Goal: Task Accomplishment & Management: Use online tool/utility

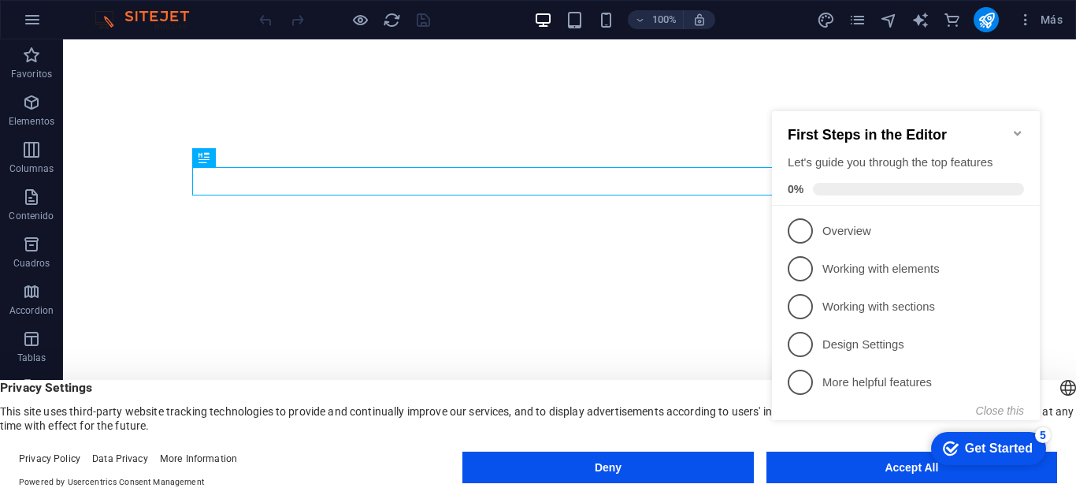
click at [884, 470] on div "checkmark Get Started 5 First Steps in the Editor Let's guide you through the t…" at bounding box center [909, 283] width 287 height 376
click at [942, 469] on div "checkmark Get Started 5 First Steps in the Editor Let's guide you through the t…" at bounding box center [909, 283] width 287 height 376
click at [1022, 127] on div "First Steps in the Editor Let's guide you through the top features 0%" at bounding box center [906, 158] width 268 height 95
click at [1014, 127] on icon "Minimize checklist" at bounding box center [1018, 133] width 13 height 13
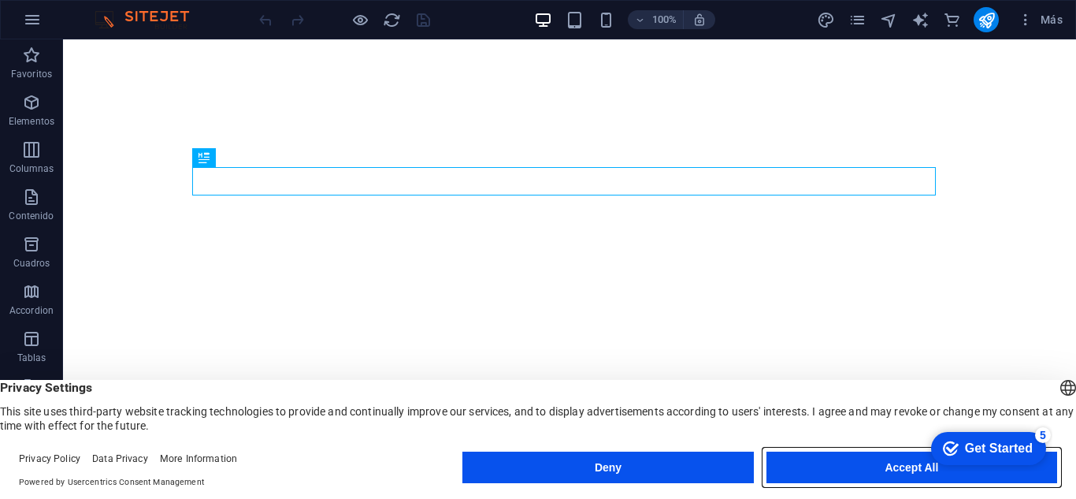
click at [909, 475] on button "Accept All" at bounding box center [912, 468] width 291 height 32
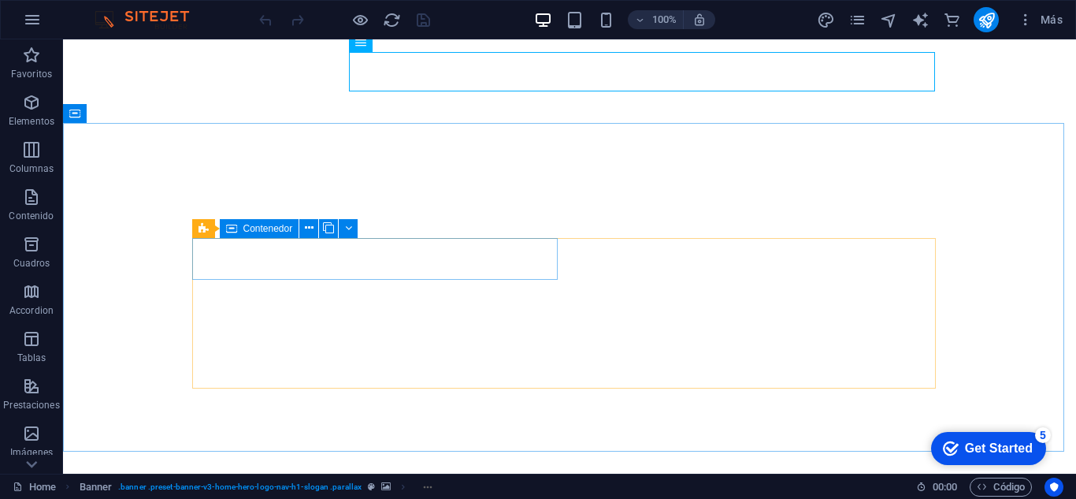
click at [237, 232] on div "Contenedor" at bounding box center [260, 228] width 80 height 19
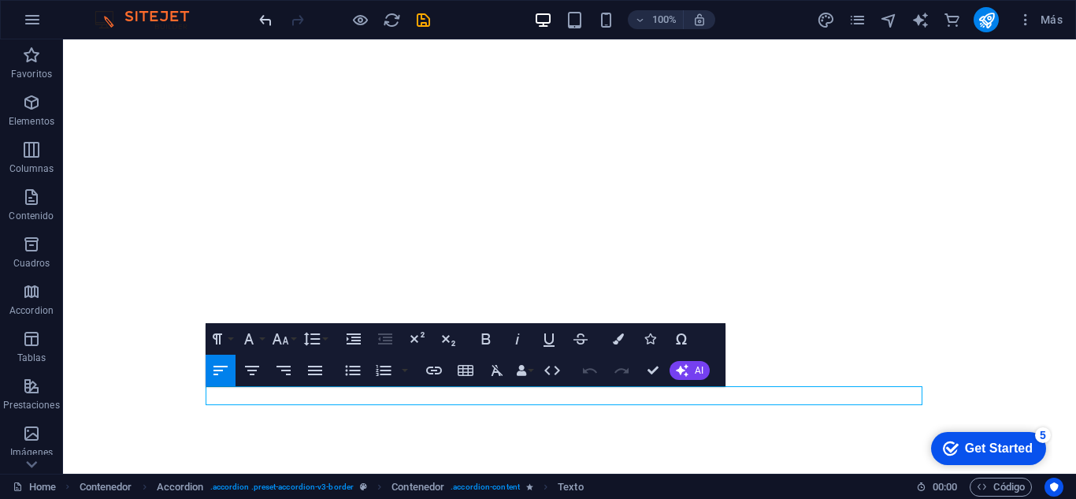
click at [269, 20] on icon "undo" at bounding box center [266, 20] width 18 height 18
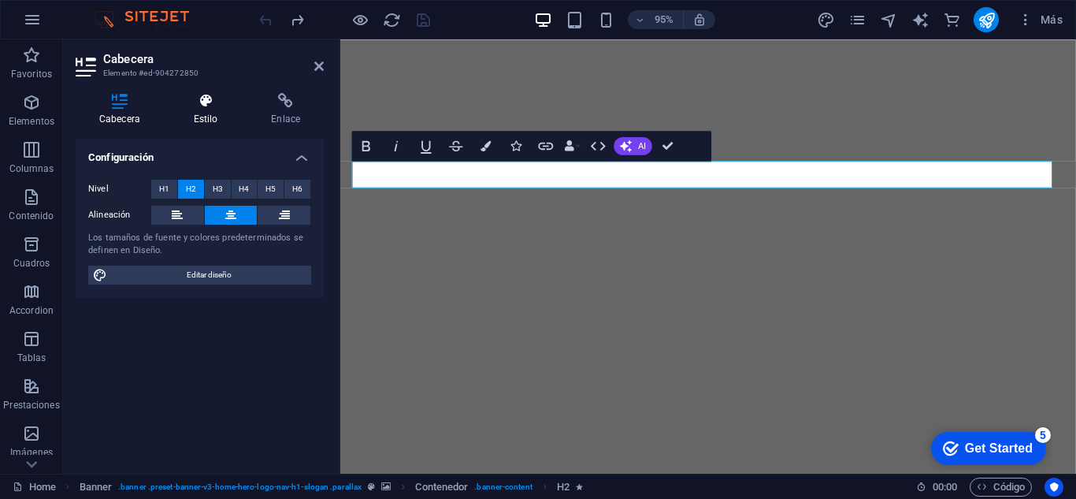
click at [206, 113] on h4 "Estilo" at bounding box center [209, 109] width 78 height 33
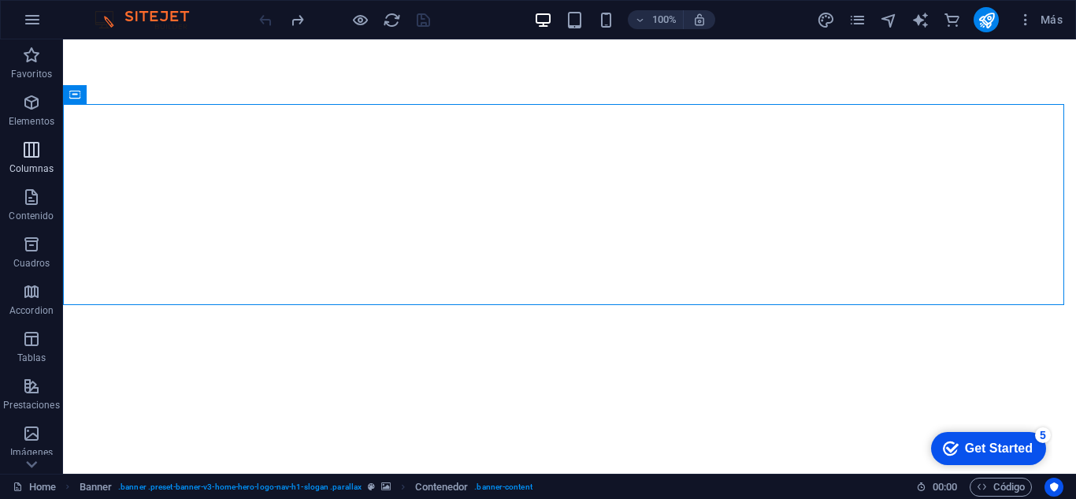
click at [39, 154] on icon "button" at bounding box center [31, 149] width 19 height 19
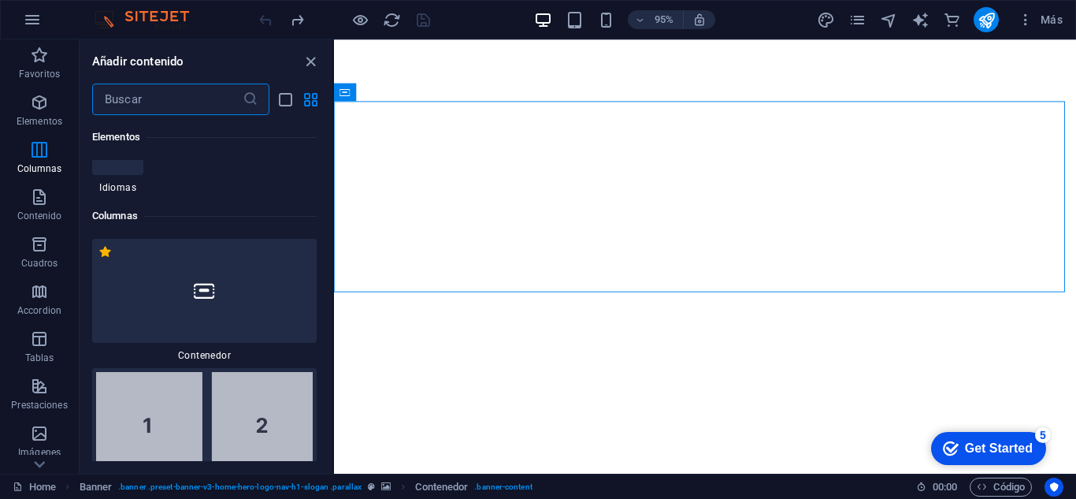
scroll to position [909, 0]
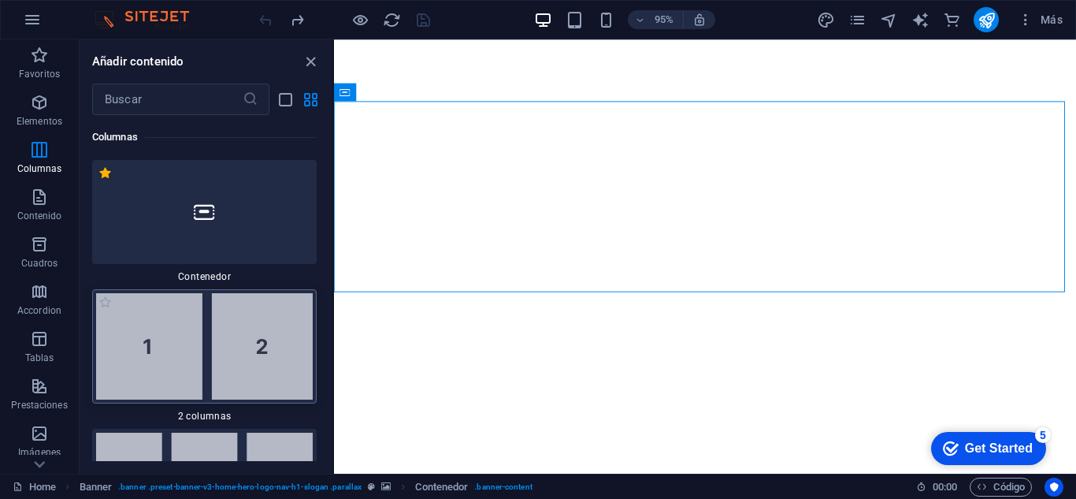
click at [152, 334] on img at bounding box center [204, 346] width 217 height 106
click at [334, 359] on div "H2 Banner Contenedor Banner Barra de menús Separador H3 Separador Texto H2 Sepa…" at bounding box center [705, 256] width 742 height 434
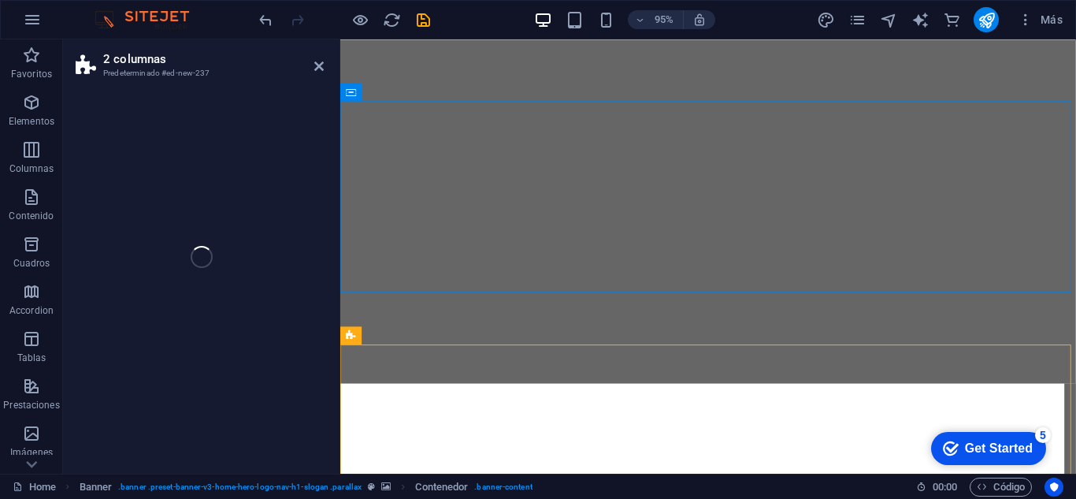
click at [200, 303] on div "2 columnas Predeterminado #ed-new-237 Arrastra aquí para reemplazar el contenid…" at bounding box center [569, 256] width 1013 height 434
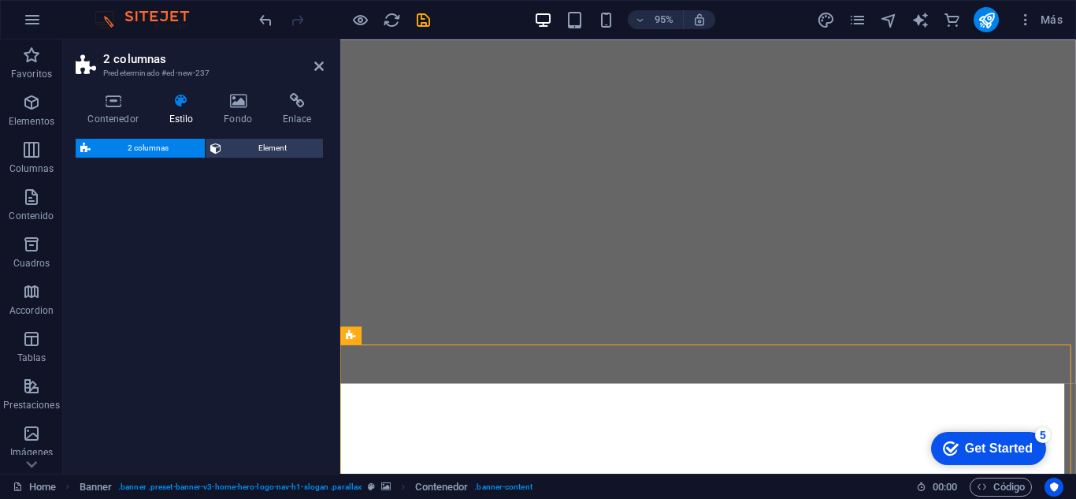
select select "rem"
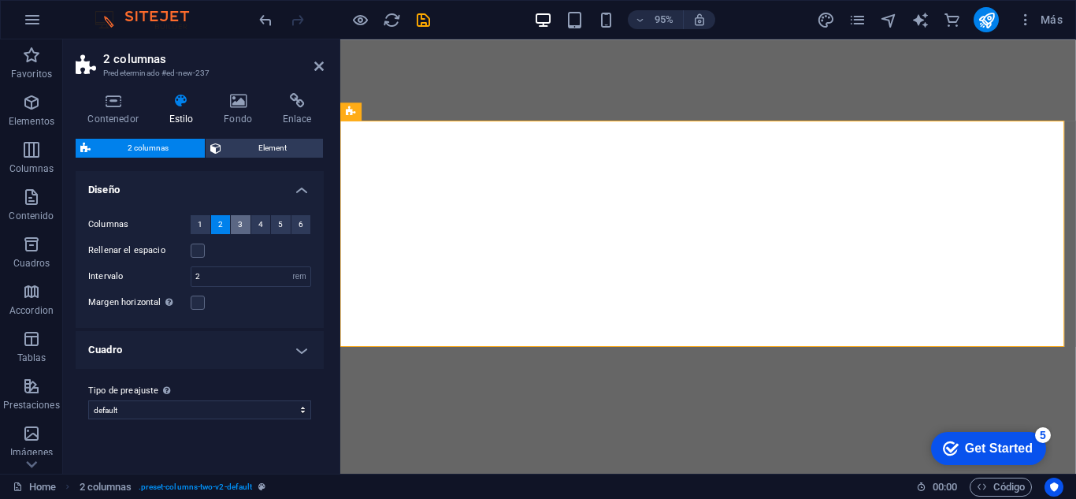
click at [244, 228] on button "3" at bounding box center [241, 224] width 20 height 19
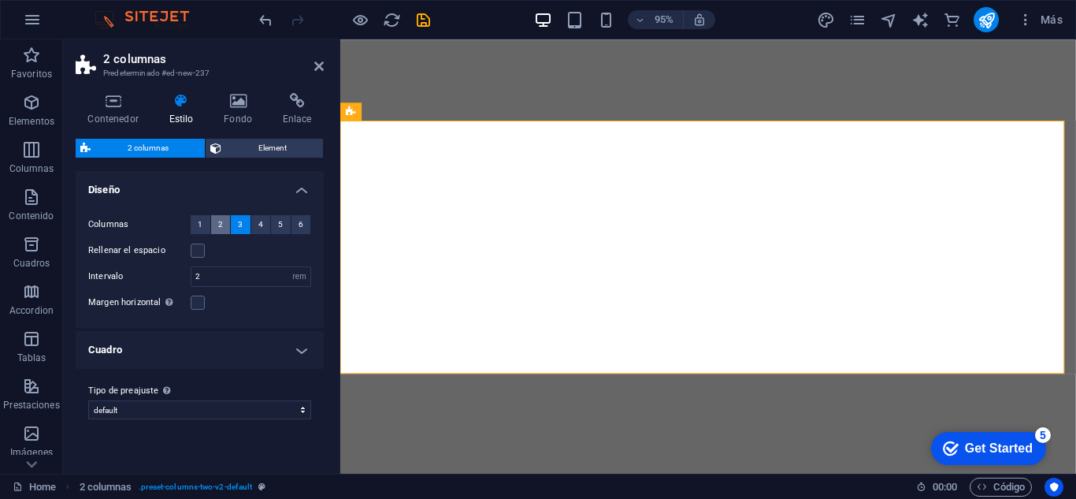
click at [218, 223] on span "2" at bounding box center [220, 224] width 5 height 19
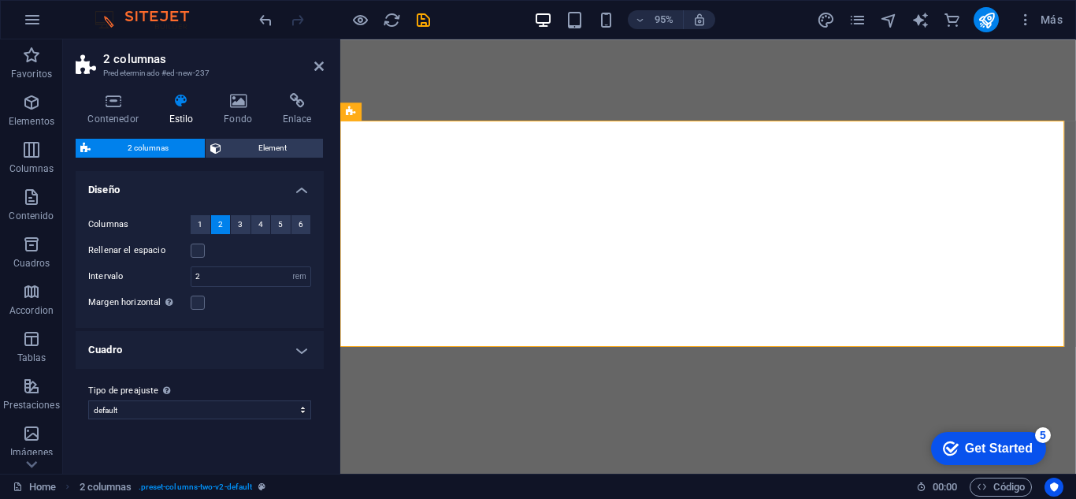
click at [302, 352] on h4 "Cuadro" at bounding box center [200, 350] width 248 height 38
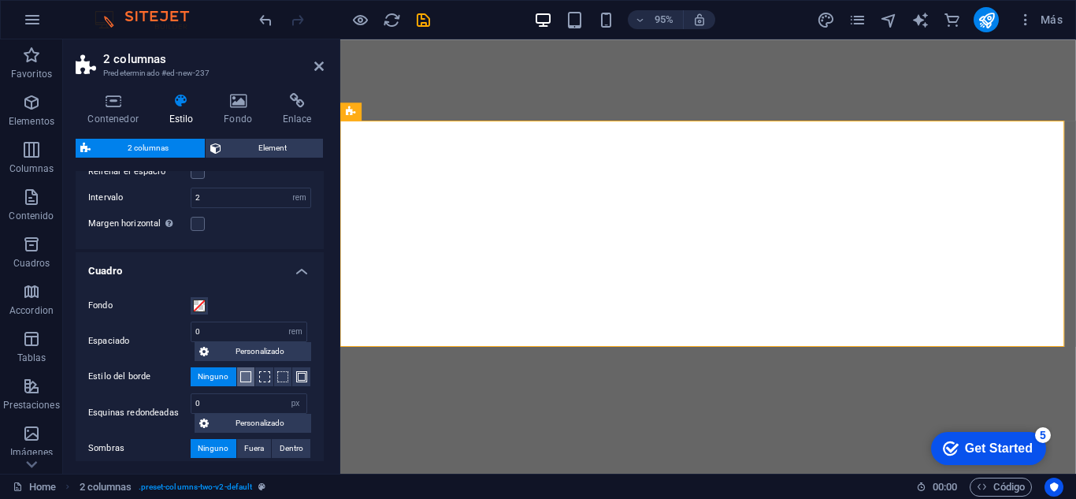
scroll to position [155, 0]
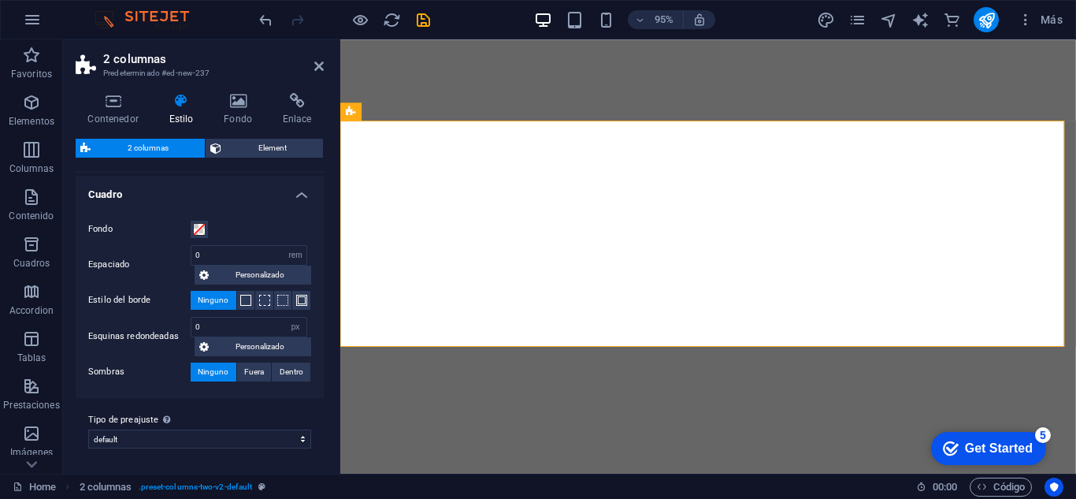
click at [296, 197] on h4 "Cuadro" at bounding box center [200, 190] width 248 height 28
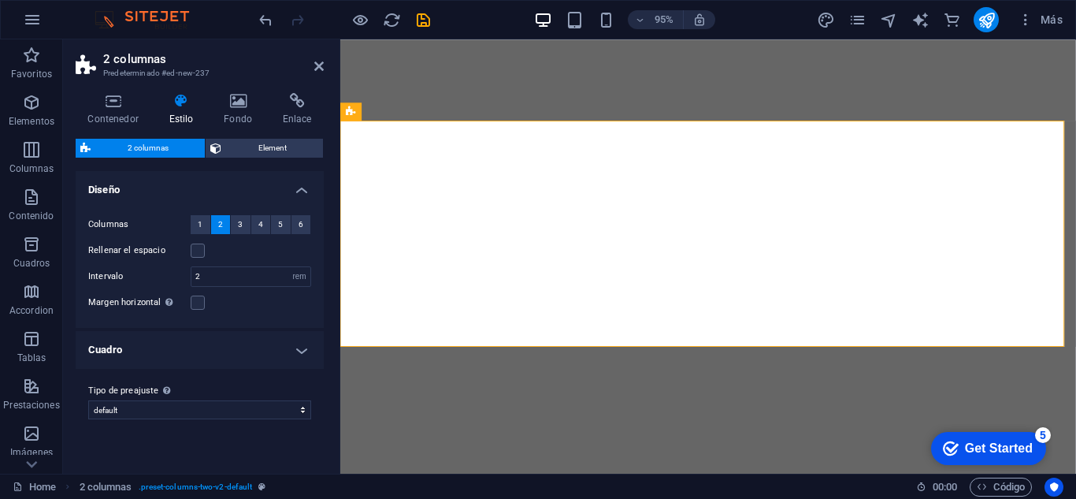
scroll to position [0, 0]
click at [220, 414] on select "default home-logo-nav-h1-image-text home-6 Añadir tipo de preajuste" at bounding box center [199, 409] width 223 height 19
click at [245, 107] on icon at bounding box center [238, 101] width 53 height 16
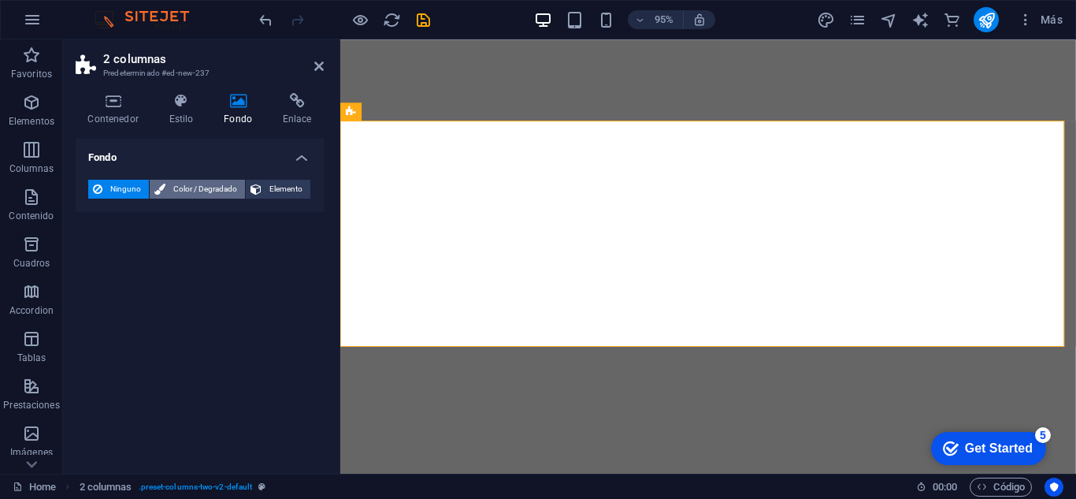
click at [181, 188] on span "Color / Degradado" at bounding box center [205, 189] width 70 height 19
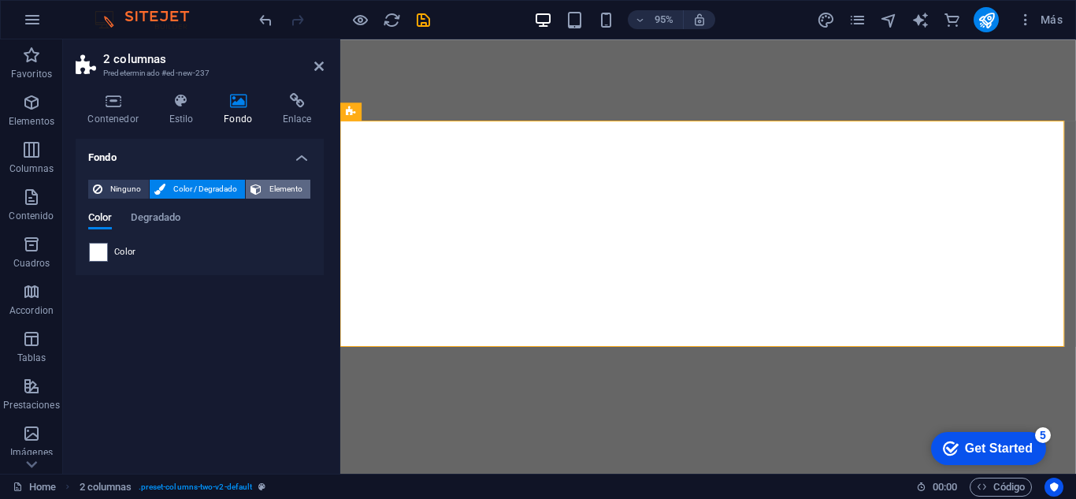
click at [266, 186] on span "Elemento" at bounding box center [285, 189] width 39 height 19
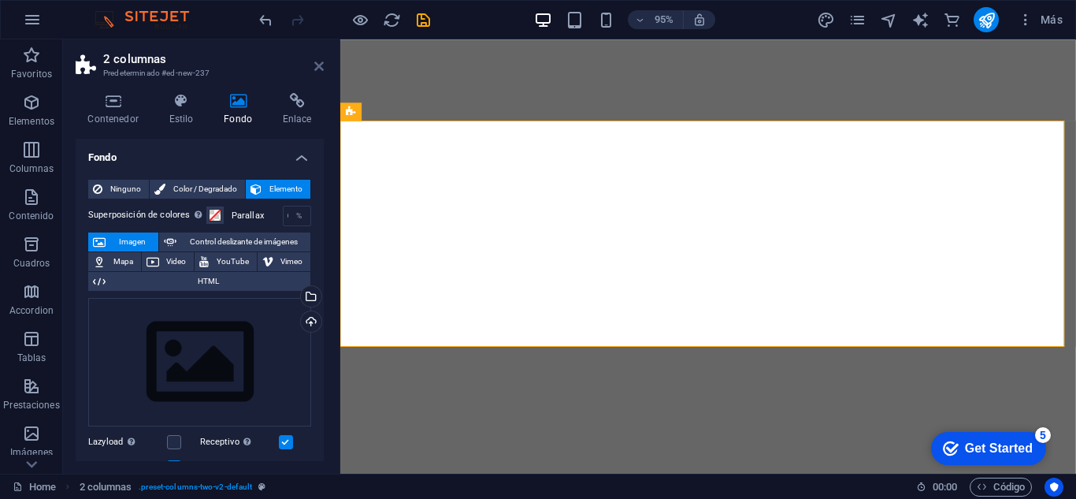
click at [322, 64] on icon at bounding box center [318, 66] width 9 height 13
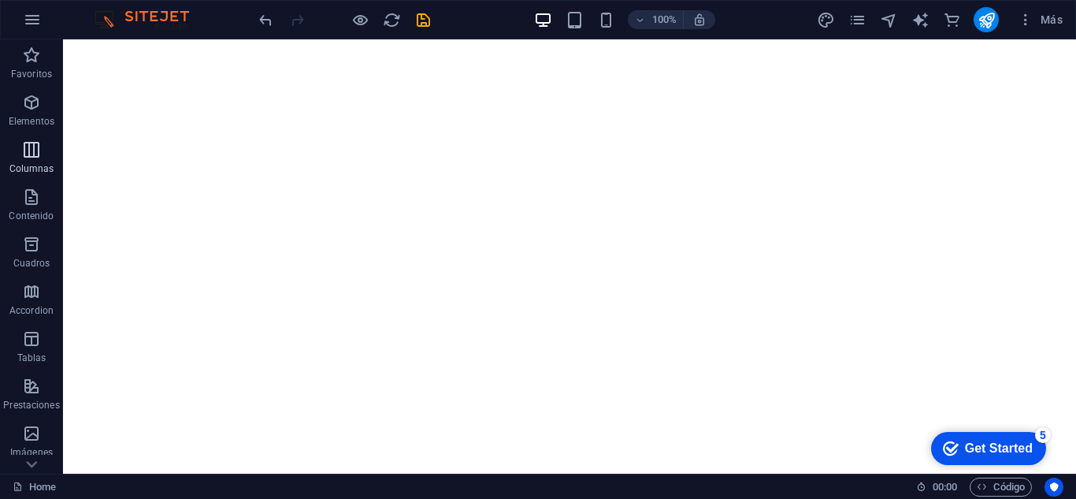
click at [34, 154] on icon "button" at bounding box center [31, 149] width 19 height 19
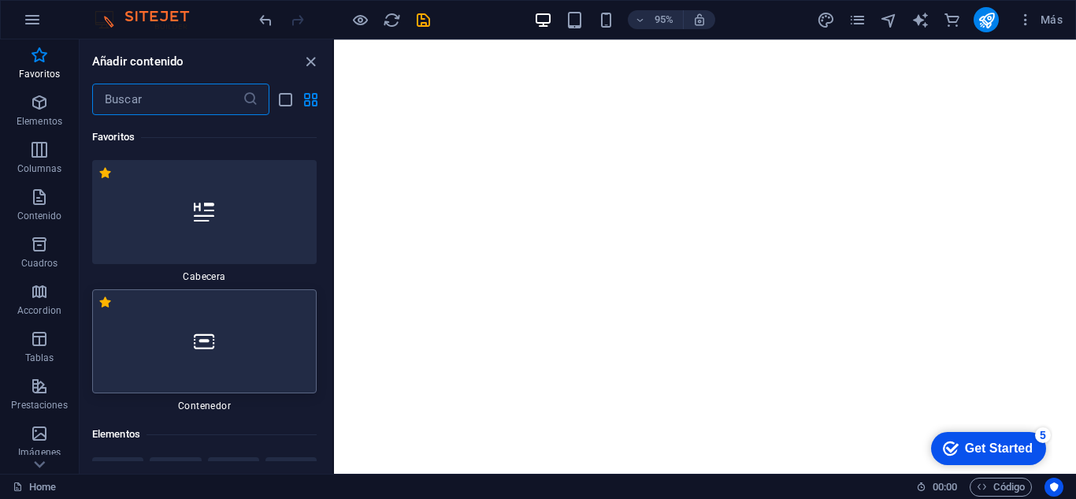
scroll to position [236, 0]
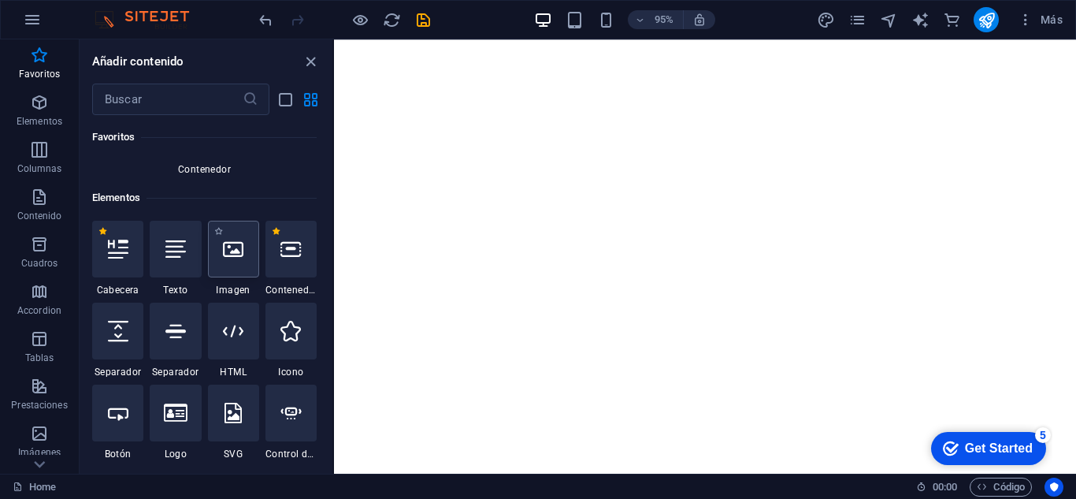
click at [236, 260] on div at bounding box center [233, 249] width 51 height 57
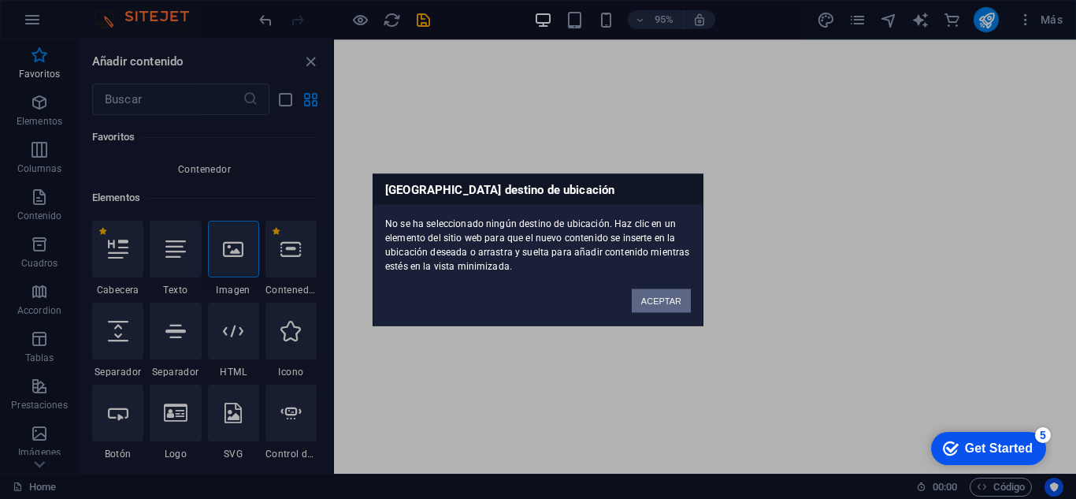
click at [650, 300] on button "ACEPTAR" at bounding box center [661, 300] width 59 height 24
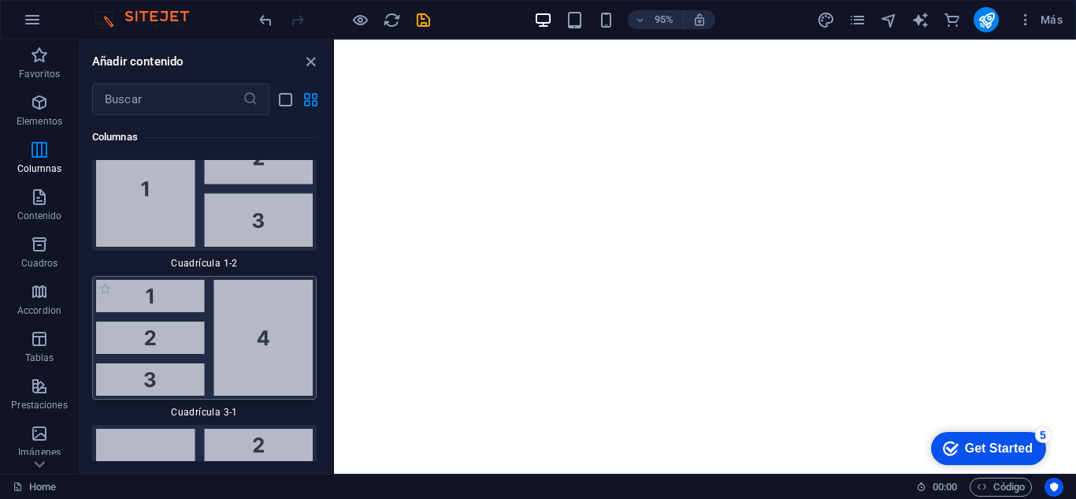
scroll to position [3310, 0]
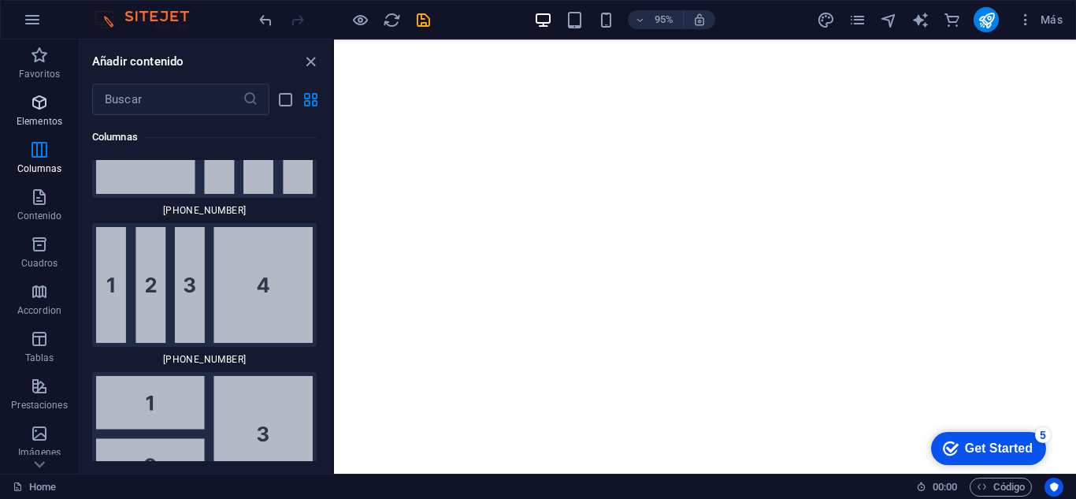
click at [39, 101] on icon "button" at bounding box center [39, 102] width 19 height 19
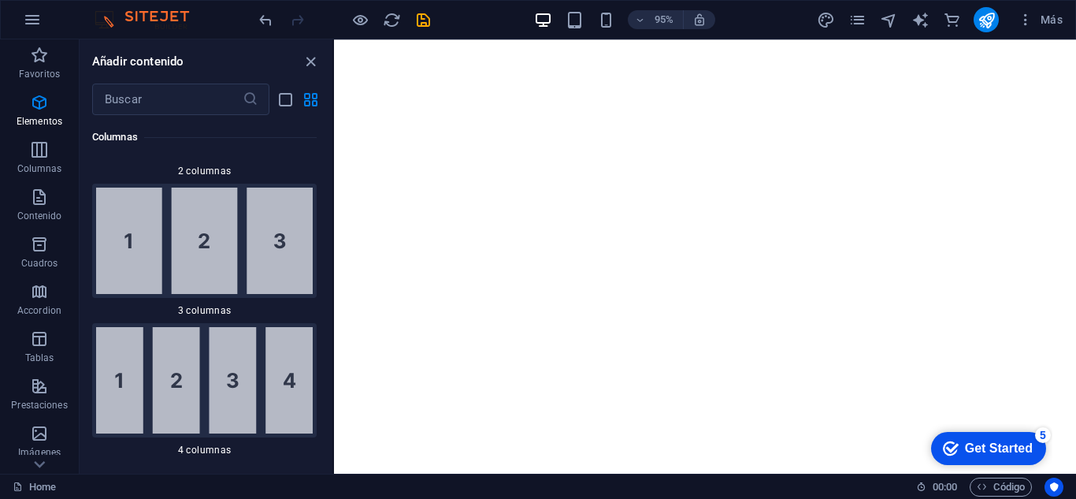
scroll to position [297, 0]
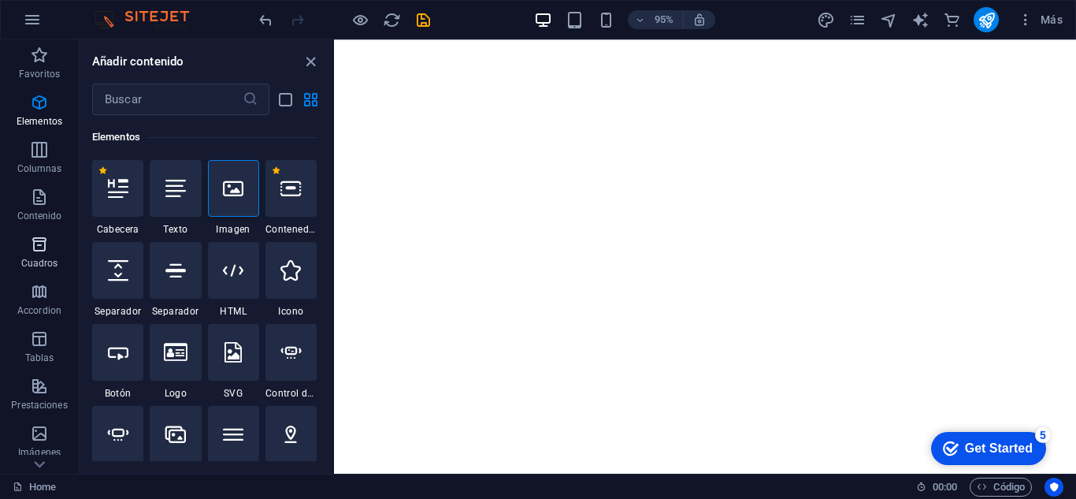
click at [36, 258] on p "Cuadros" at bounding box center [39, 263] width 37 height 13
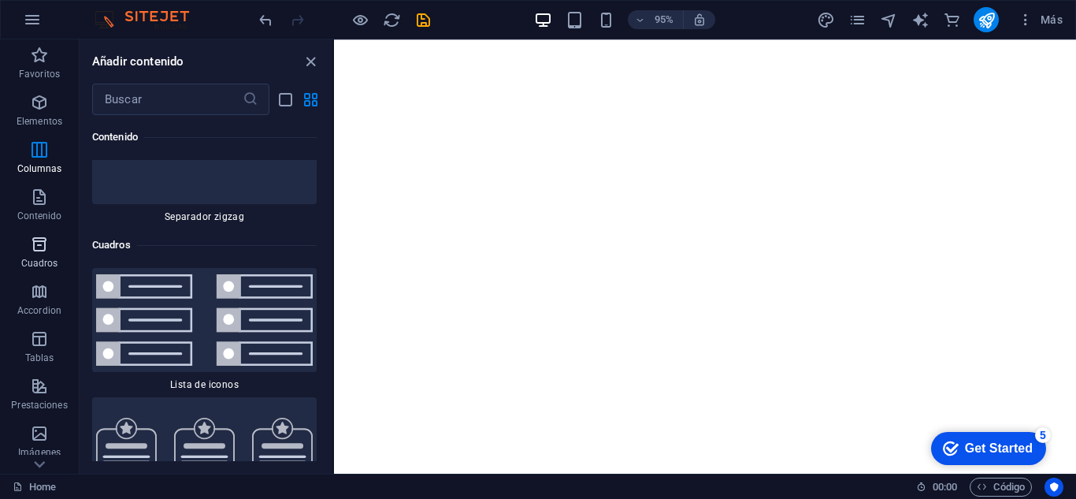
scroll to position [8523, 0]
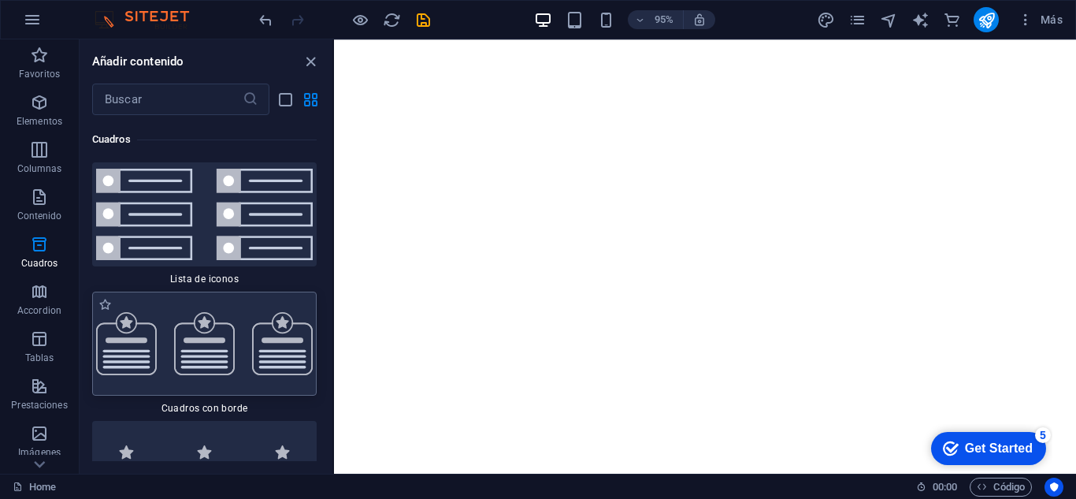
click at [236, 386] on div at bounding box center [204, 344] width 225 height 104
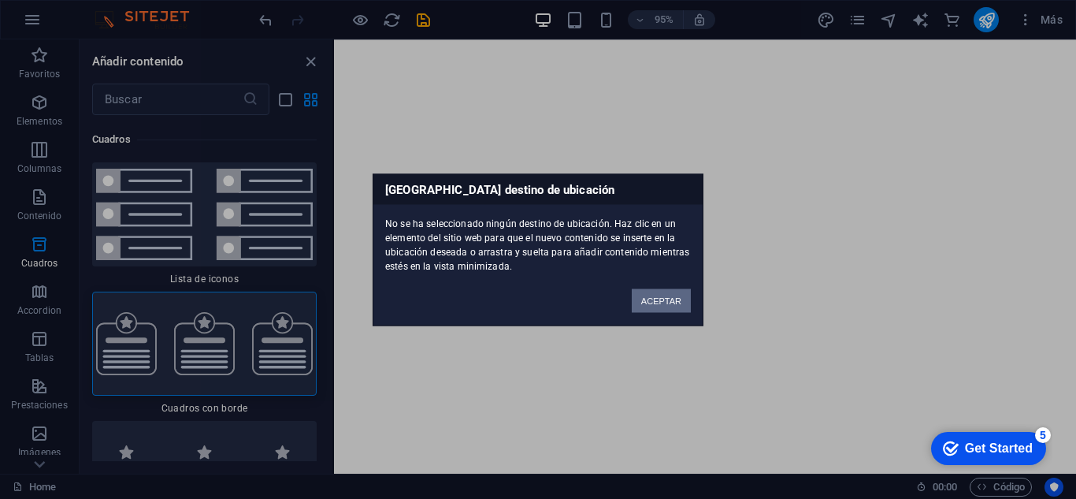
click at [663, 303] on button "ACEPTAR" at bounding box center [661, 300] width 59 height 24
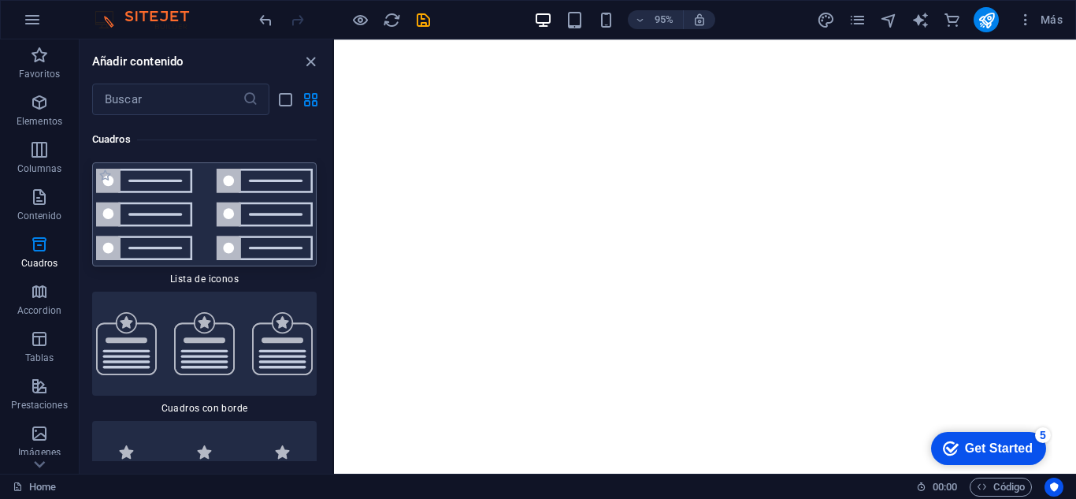
scroll to position [8365, 0]
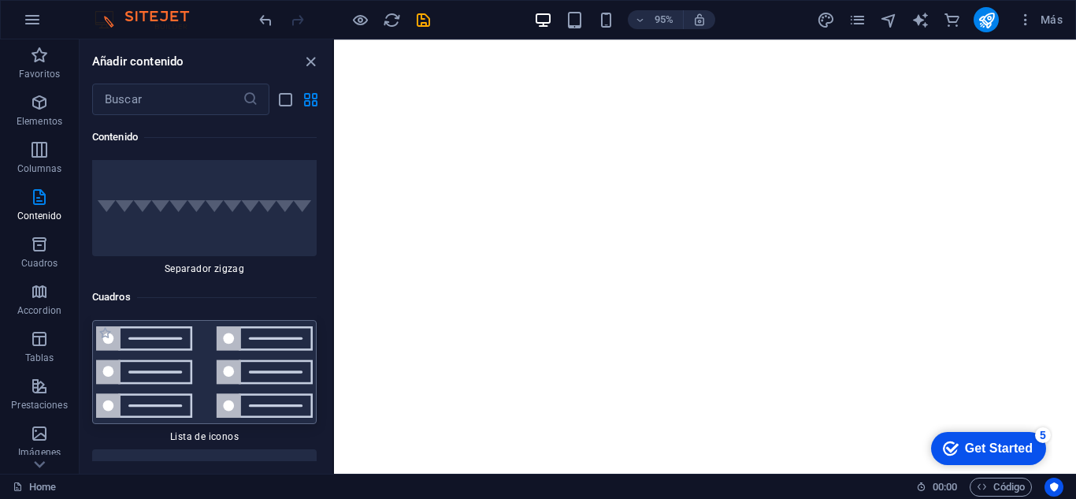
click at [203, 380] on img at bounding box center [204, 371] width 217 height 91
click at [202, 381] on img at bounding box center [204, 371] width 217 height 91
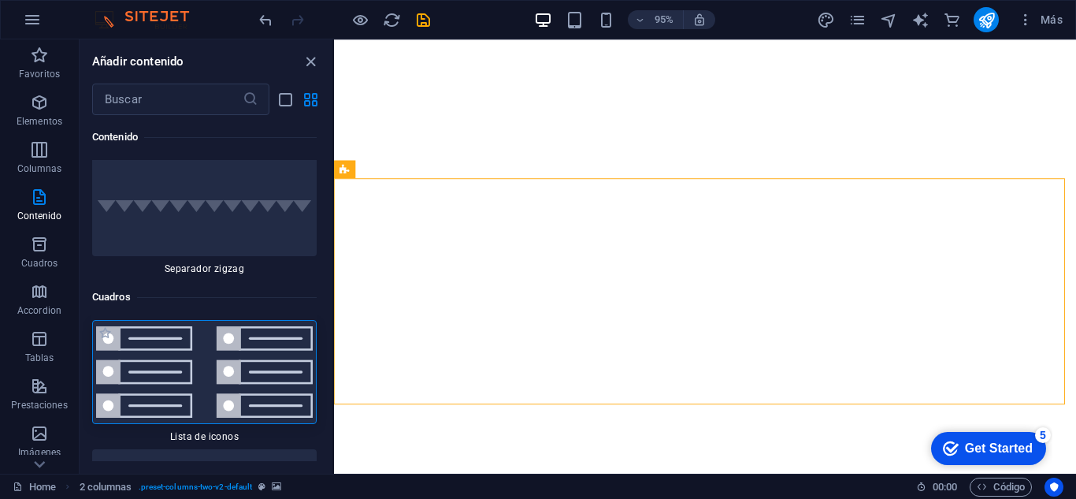
scroll to position [8444, 0]
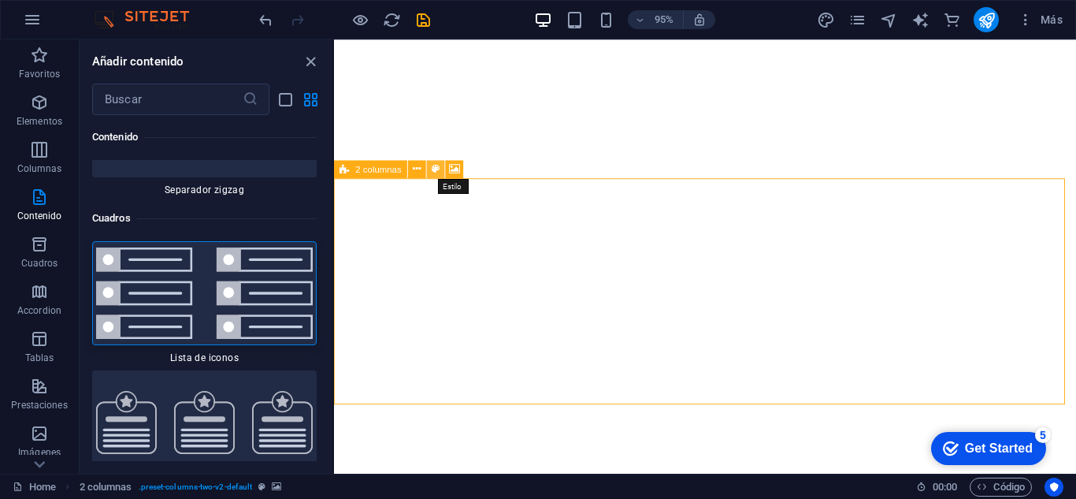
click at [434, 169] on icon at bounding box center [436, 169] width 8 height 16
select select "rem"
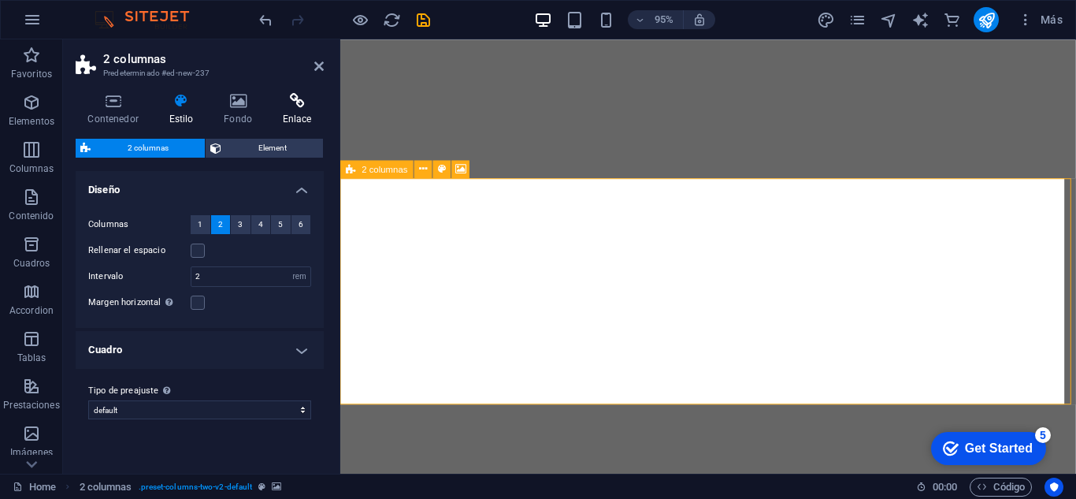
click at [116, 117] on h4 "Contenedor" at bounding box center [116, 109] width 81 height 33
click at [105, 110] on h4 "Contenedor" at bounding box center [116, 109] width 81 height 33
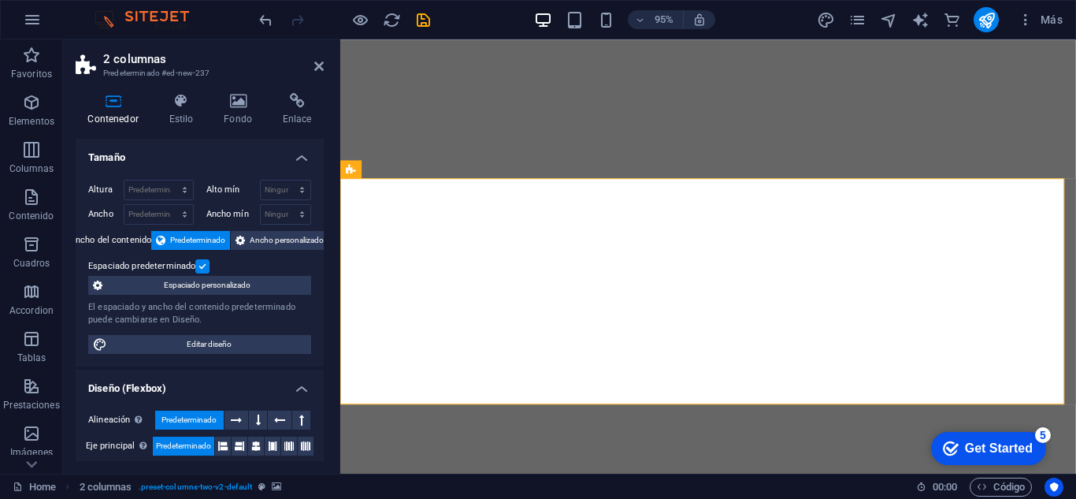
scroll to position [256, 0]
